Goal: Information Seeking & Learning: Stay updated

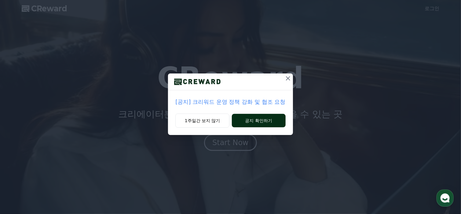
click at [252, 122] on button "공지 확인하기" at bounding box center [259, 120] width 54 height 13
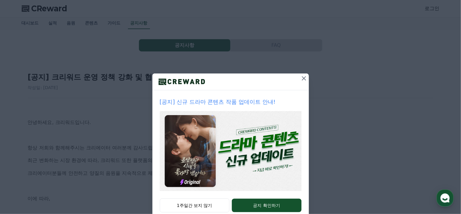
click at [301, 78] on icon at bounding box center [304, 78] width 7 height 7
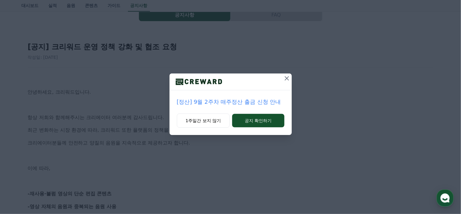
scroll to position [31, 0]
click at [290, 78] on icon at bounding box center [286, 78] width 7 height 7
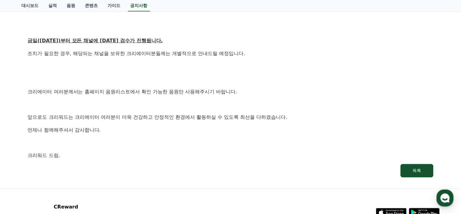
scroll to position [336, 0]
drag, startPoint x: 215, startPoint y: 151, endPoint x: 210, endPoint y: 145, distance: 7.6
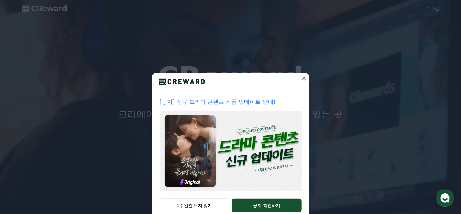
click at [301, 78] on icon at bounding box center [304, 78] width 7 height 7
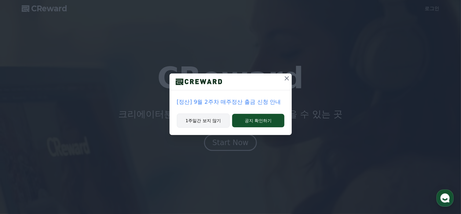
click at [198, 121] on button "1주일간 보지 않기" at bounding box center [203, 120] width 53 height 14
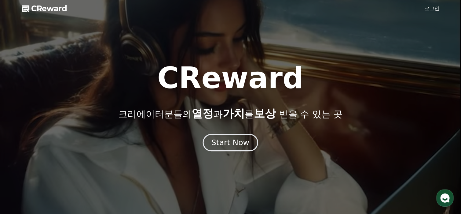
click at [218, 143] on div "Start Now" at bounding box center [231, 142] width 38 height 10
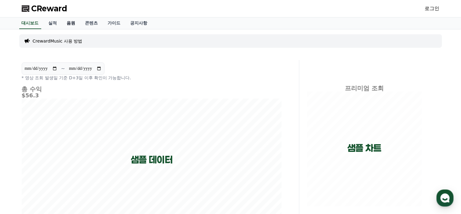
click at [70, 24] on link "음원" at bounding box center [71, 23] width 18 height 12
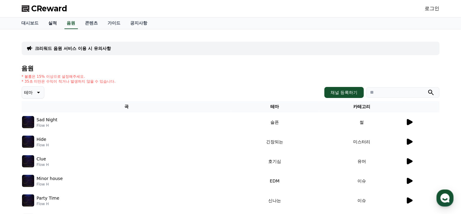
click at [54, 23] on link "실적" at bounding box center [53, 23] width 18 height 12
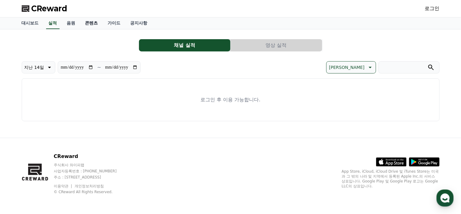
click at [90, 21] on link "콘텐츠" at bounding box center [91, 23] width 23 height 12
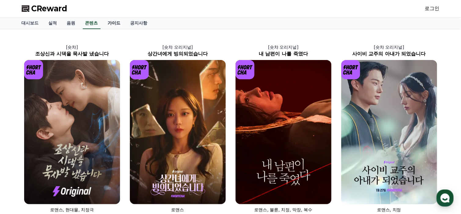
click at [117, 24] on link "가이드" at bounding box center [114, 23] width 23 height 12
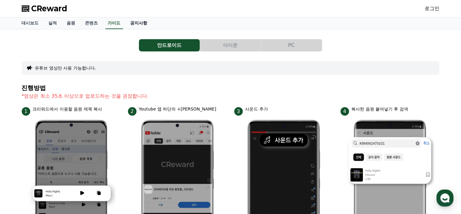
click at [143, 25] on link "공지사항" at bounding box center [139, 23] width 27 height 12
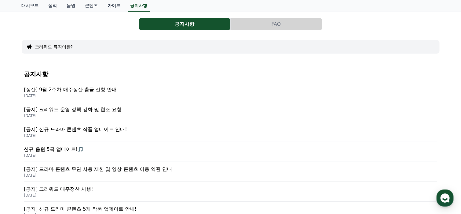
scroll to position [31, 0]
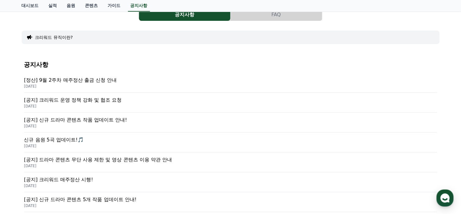
click at [110, 80] on p "[정산] 9월 2주차 매주정산 출금 신청 안내" at bounding box center [230, 79] width 413 height 7
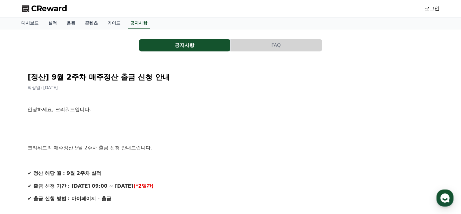
click at [175, 45] on button "공지사항" at bounding box center [184, 45] width 91 height 12
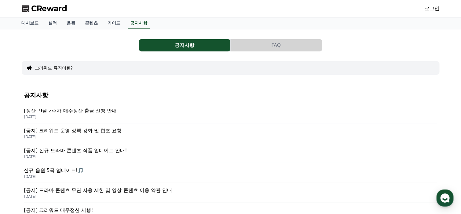
click at [111, 132] on p "[공지] 크리워드 운영 정책 강화 및 협조 요청" at bounding box center [230, 130] width 413 height 7
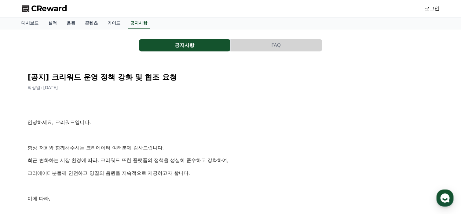
click at [189, 44] on button "공지사항" at bounding box center [184, 45] width 91 height 12
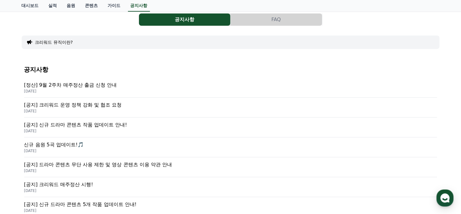
scroll to position [92, 0]
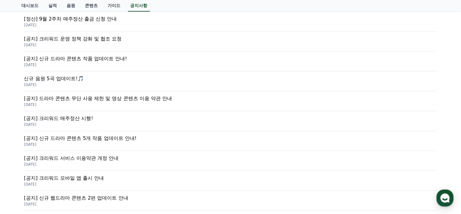
click at [59, 77] on p "신규 음원 5곡 업데이트!🎵" at bounding box center [230, 78] width 413 height 7
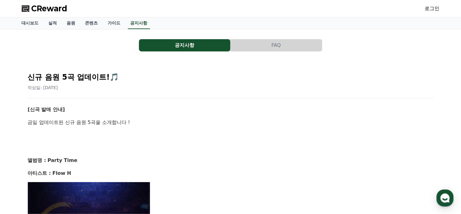
click at [187, 44] on button "공지사항" at bounding box center [184, 45] width 91 height 12
